Goal: Information Seeking & Learning: Learn about a topic

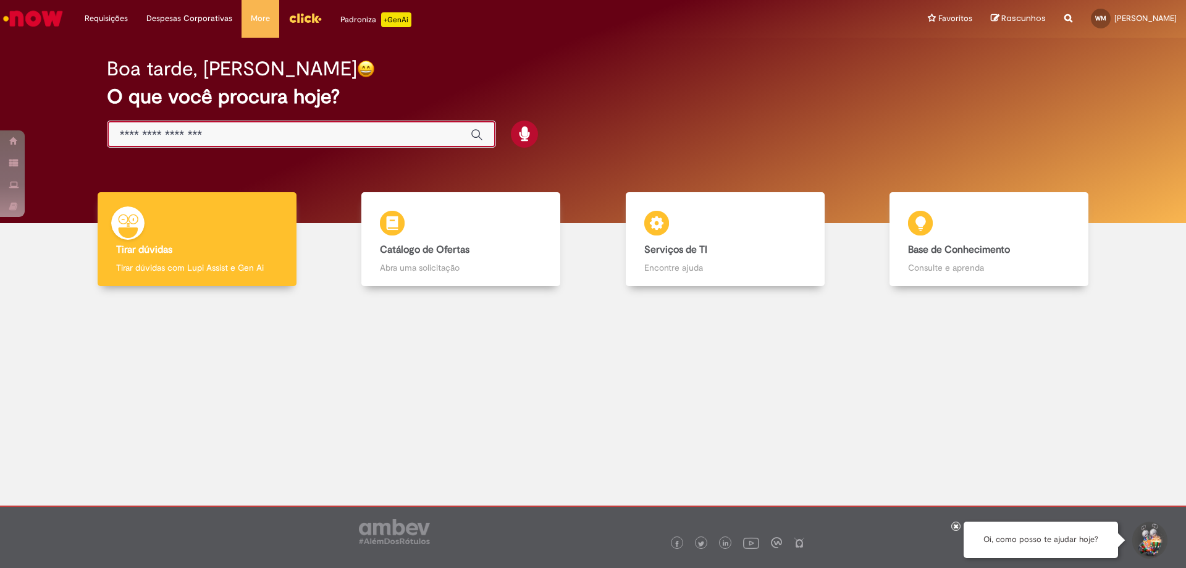
click at [214, 135] on input "Basta digitar aqui" at bounding box center [289, 135] width 338 height 14
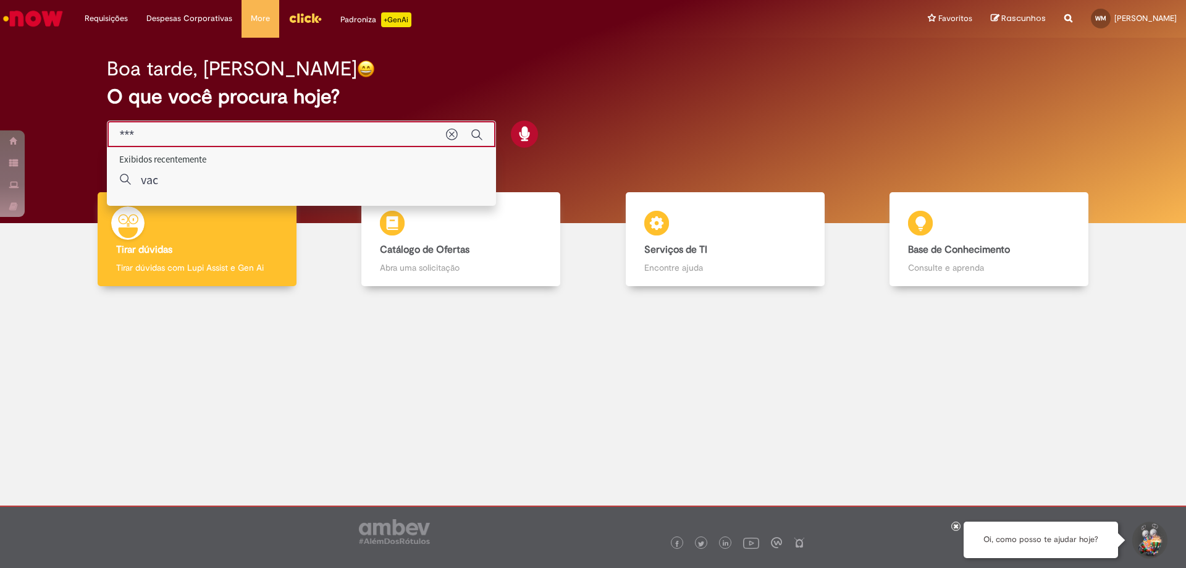
type input "****"
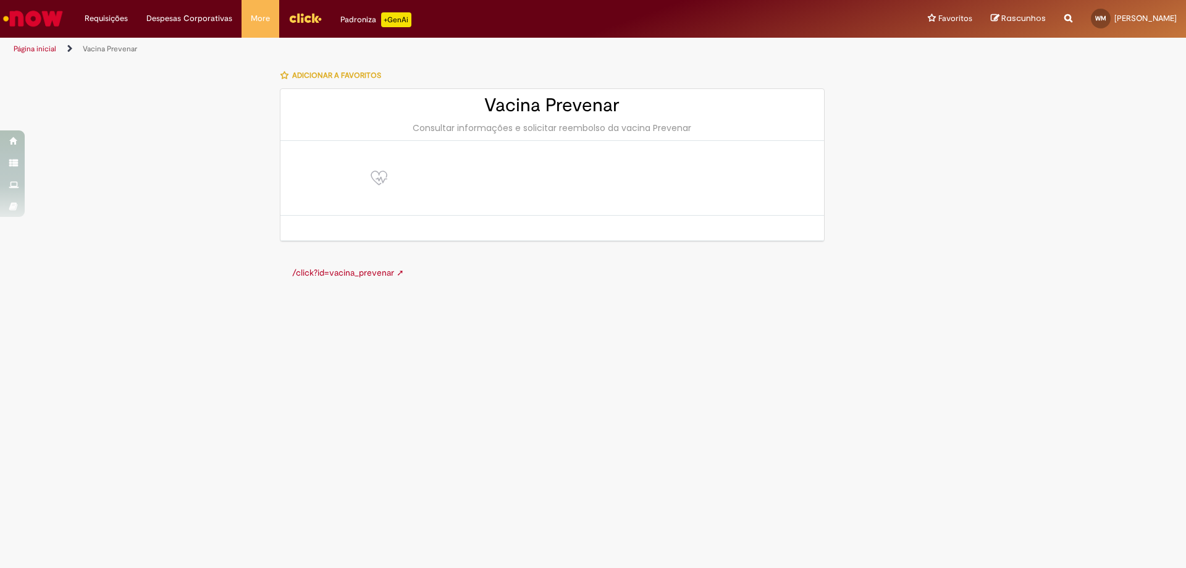
click at [364, 274] on link "/click?id=vacina_prevenar ➚" at bounding box center [348, 272] width 112 height 11
